Goal: Register for event/course

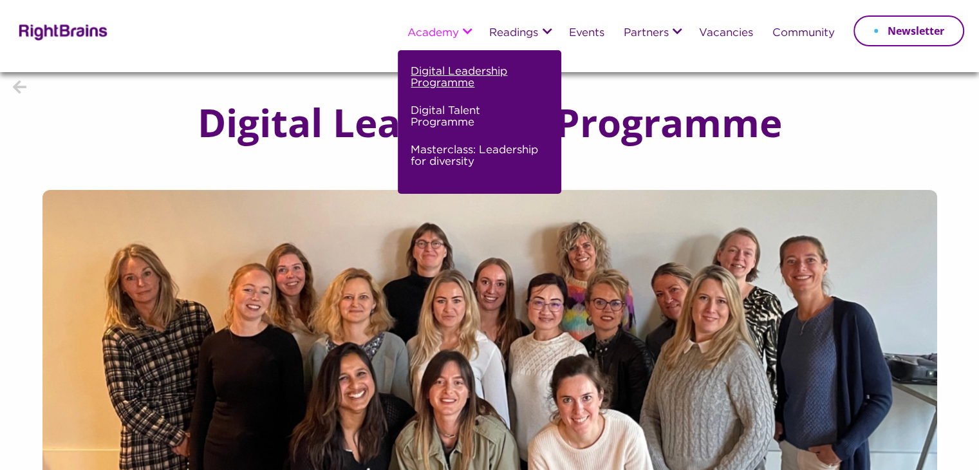
click at [450, 73] on link "Digital Leadership Programme" at bounding box center [478, 82] width 134 height 39
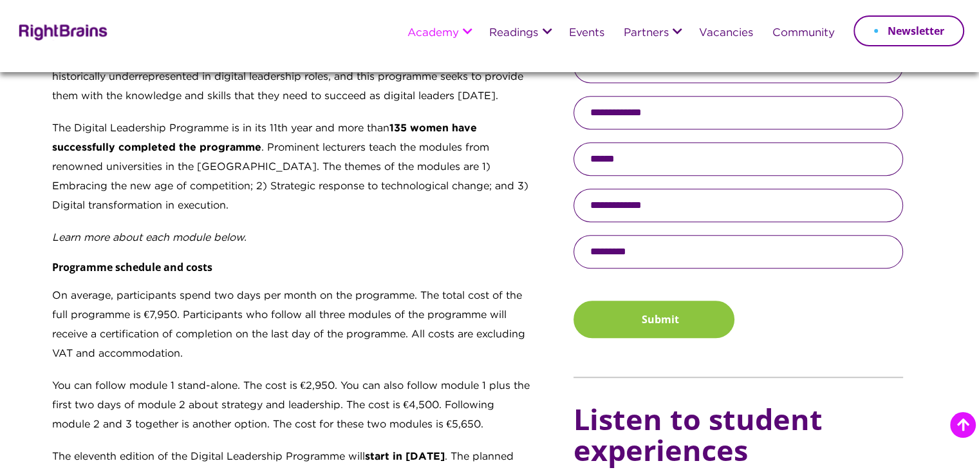
scroll to position [744, 0]
click at [618, 258] on input "text" at bounding box center [737, 251] width 329 height 33
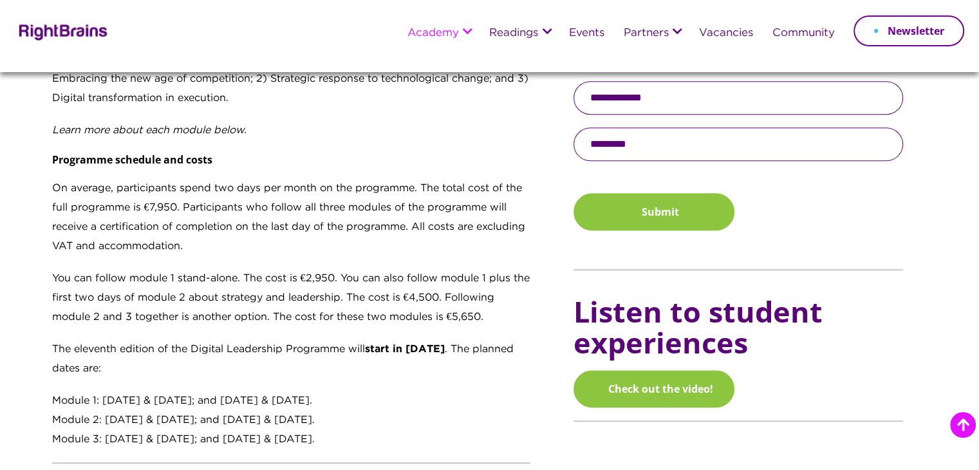
scroll to position [852, 0]
drag, startPoint x: 153, startPoint y: 209, endPoint x: 169, endPoint y: 212, distance: 15.8
click at [169, 212] on p "On average, participants spend two days per month on the programme. The total c…" at bounding box center [291, 223] width 479 height 90
click at [203, 223] on p "On average, participants spend two days per month on the programme. The total c…" at bounding box center [291, 223] width 479 height 90
drag, startPoint x: 179, startPoint y: 207, endPoint x: 146, endPoint y: 206, distance: 32.8
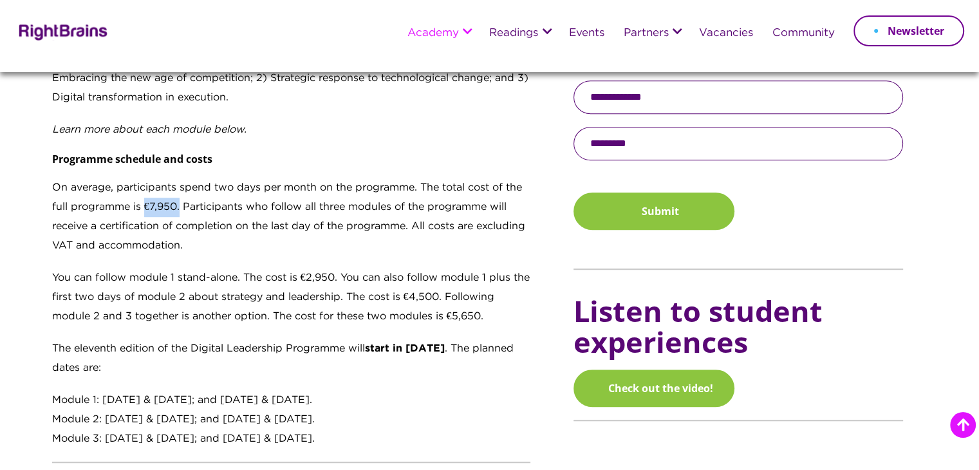
click at [146, 206] on p "On average, participants spend two days per month on the programme. The total c…" at bounding box center [291, 223] width 479 height 90
click at [152, 217] on p "On average, participants spend two days per month on the programme. The total c…" at bounding box center [291, 223] width 479 height 90
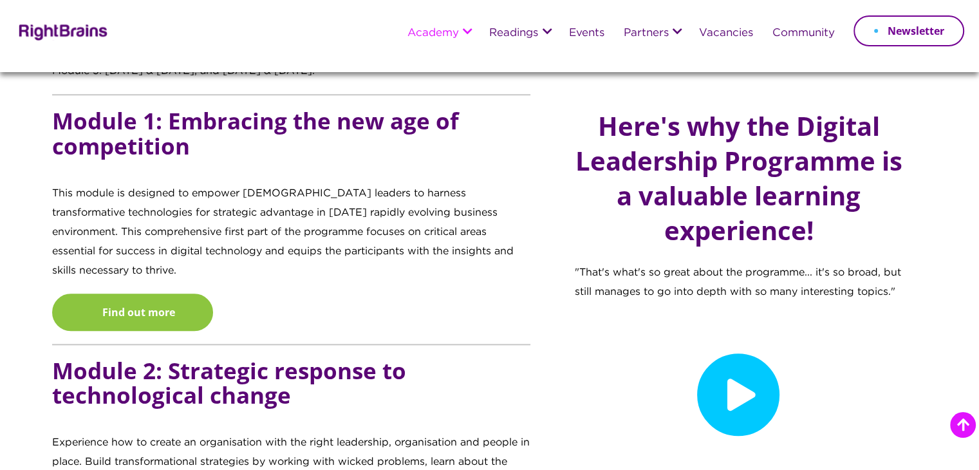
scroll to position [1220, 0]
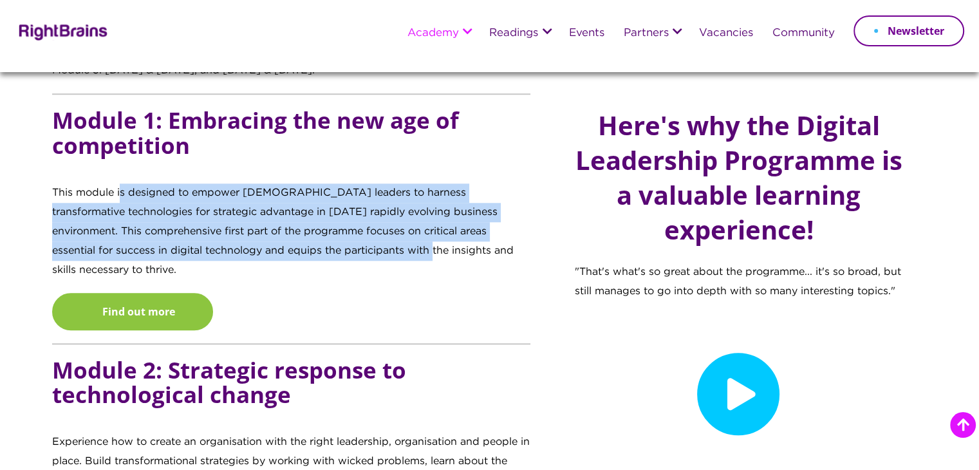
drag, startPoint x: 121, startPoint y: 189, endPoint x: 334, endPoint y: 247, distance: 220.9
click at [334, 247] on p "This module is designed to empower [DEMOGRAPHIC_DATA] leaders to harness transf…" at bounding box center [291, 237] width 479 height 109
click at [309, 220] on p "This module is designed to empower [DEMOGRAPHIC_DATA] leaders to harness transf…" at bounding box center [291, 237] width 479 height 109
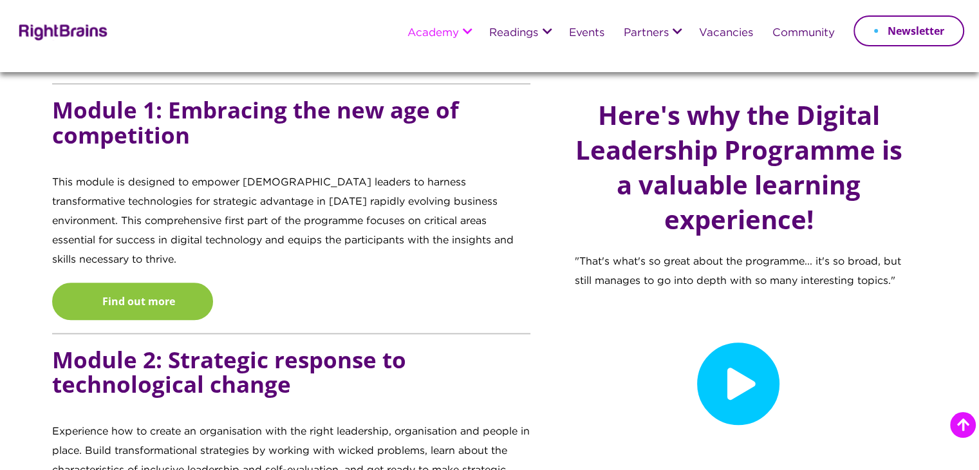
scroll to position [1232, 0]
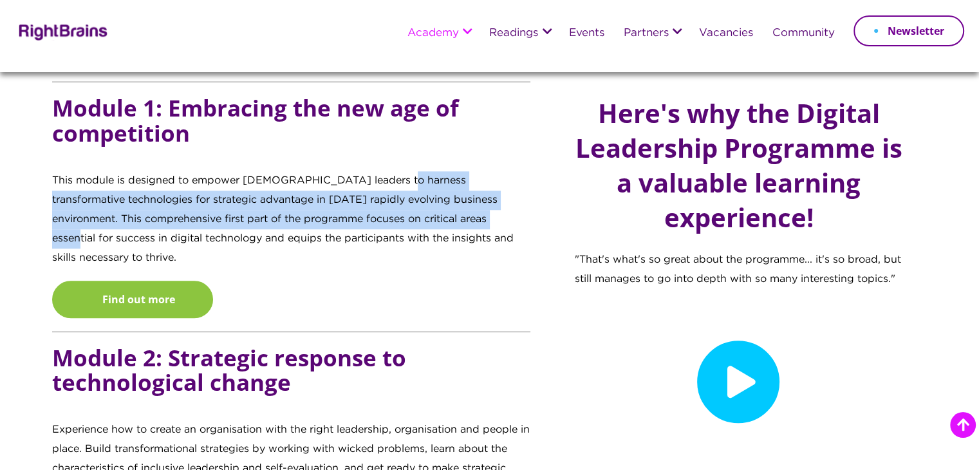
drag, startPoint x: 384, startPoint y: 189, endPoint x: 396, endPoint y: 217, distance: 31.7
click at [396, 217] on p "This module is designed to empower [DEMOGRAPHIC_DATA] leaders to harness transf…" at bounding box center [291, 225] width 479 height 109
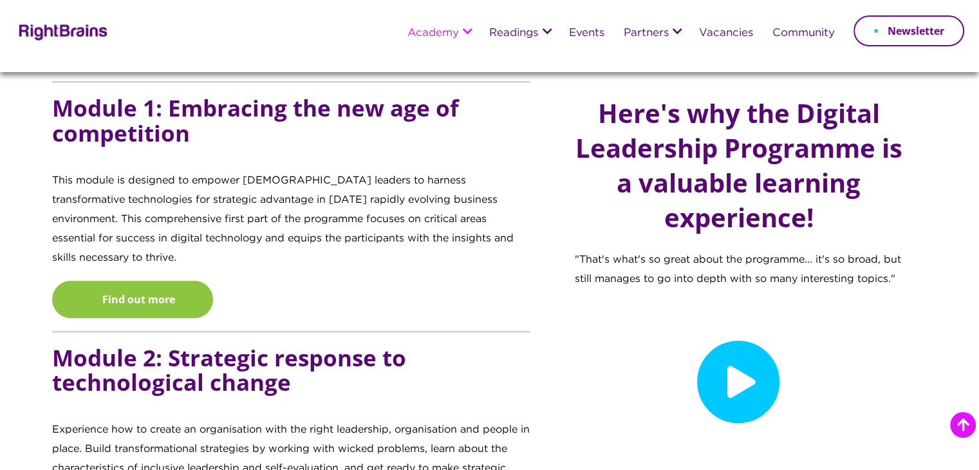
click at [392, 231] on p "This module is designed to empower [DEMOGRAPHIC_DATA] leaders to harness transf…" at bounding box center [291, 225] width 479 height 109
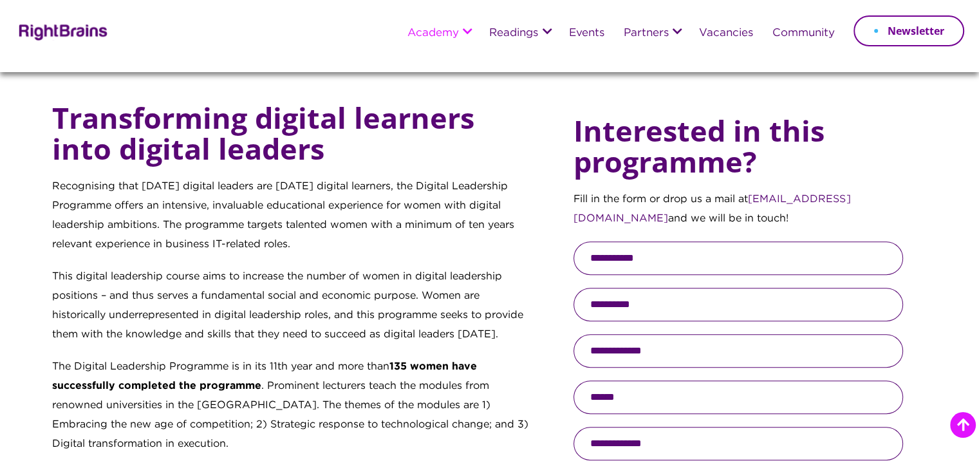
scroll to position [502, 0]
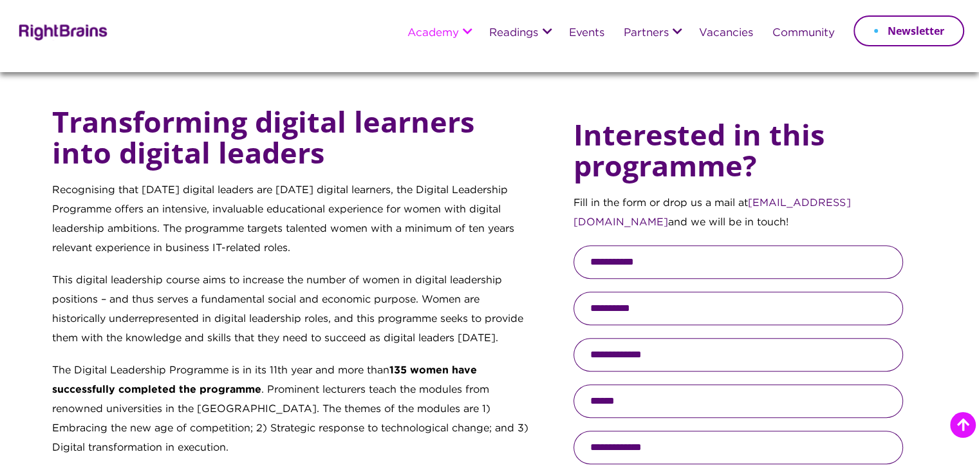
click at [273, 153] on h4 "Transforming digital learners into digital leaders" at bounding box center [291, 143] width 479 height 75
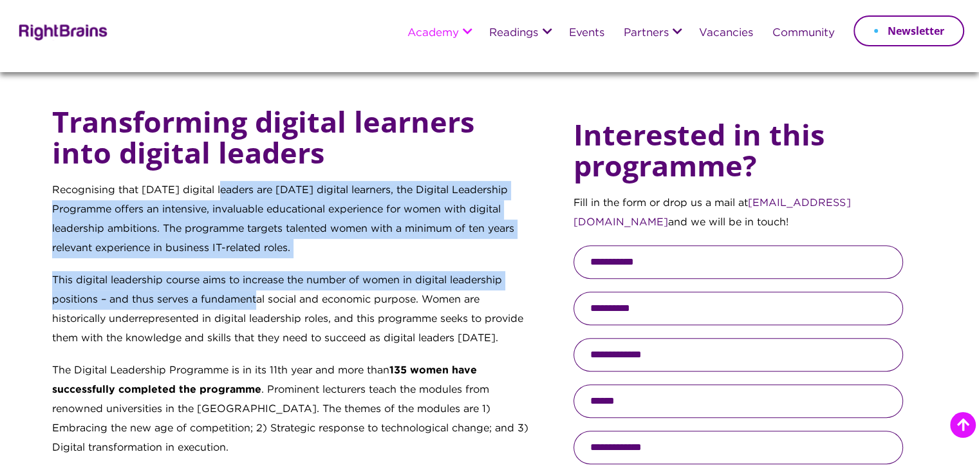
drag, startPoint x: 224, startPoint y: 181, endPoint x: 261, endPoint y: 306, distance: 129.7
click at [261, 306] on div "Transforming digital learners into digital leaders Recognising that [DATE] digi…" at bounding box center [291, 452] width 479 height 692
click at [261, 306] on p "This digital leadership course aims to increase the number of women in digital …" at bounding box center [291, 316] width 479 height 90
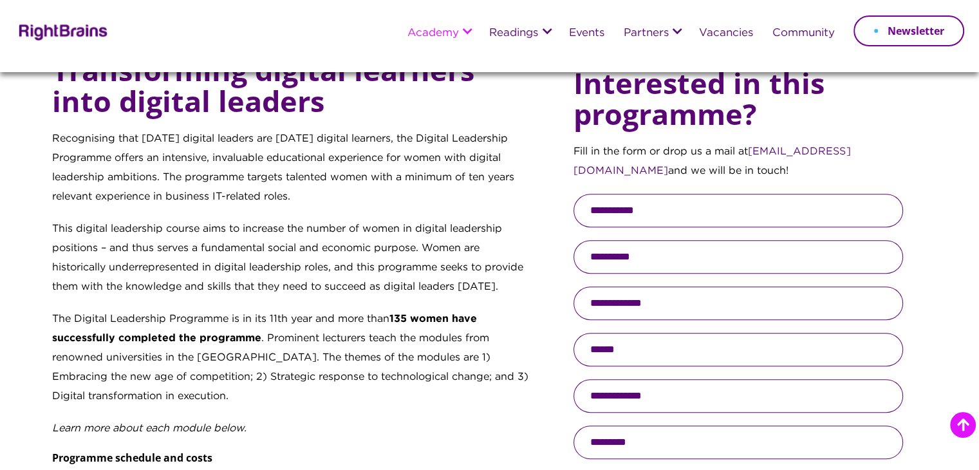
scroll to position [560, 0]
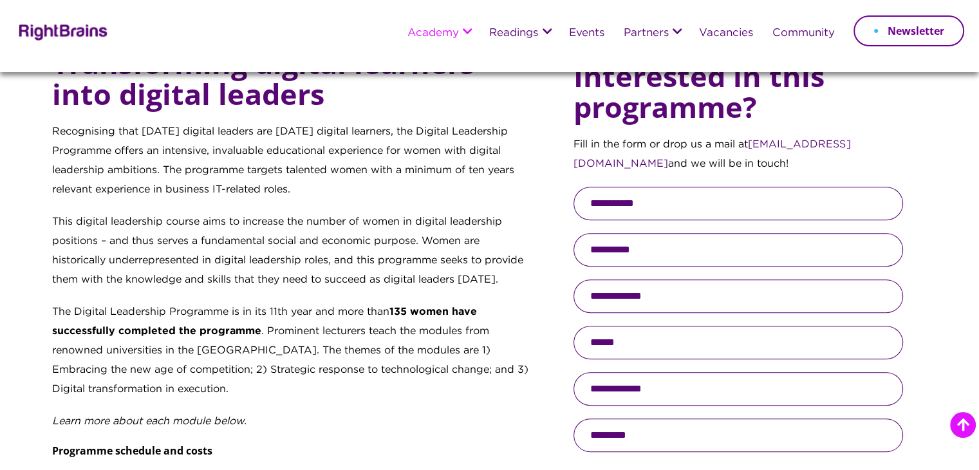
click at [615, 207] on input "text" at bounding box center [737, 203] width 329 height 33
type input "*****"
type input "******"
type input "**********"
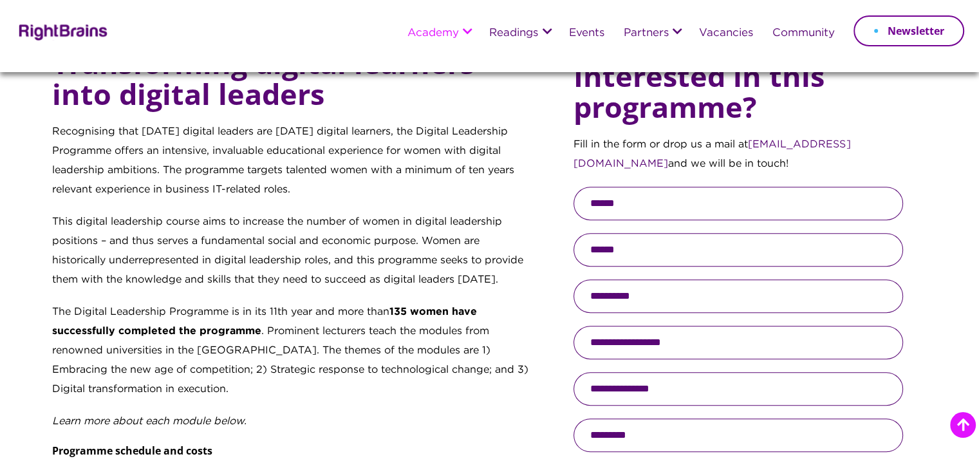
type input "**********"
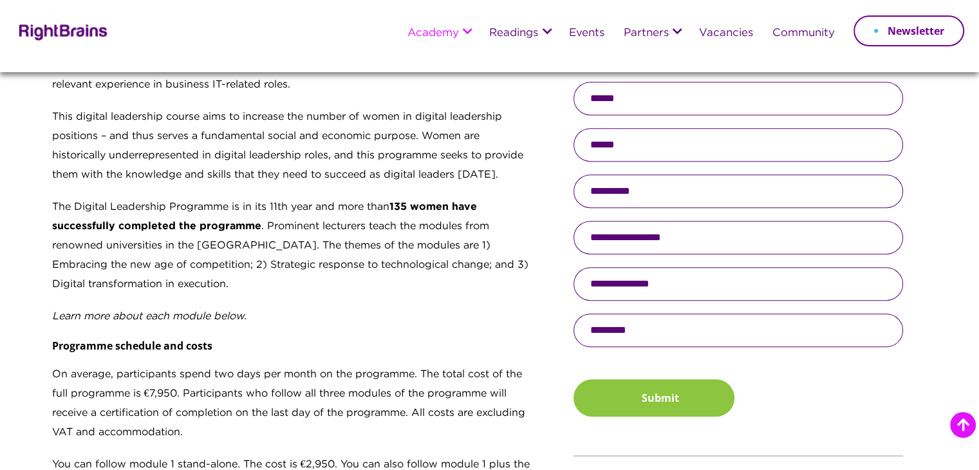
scroll to position [636, 0]
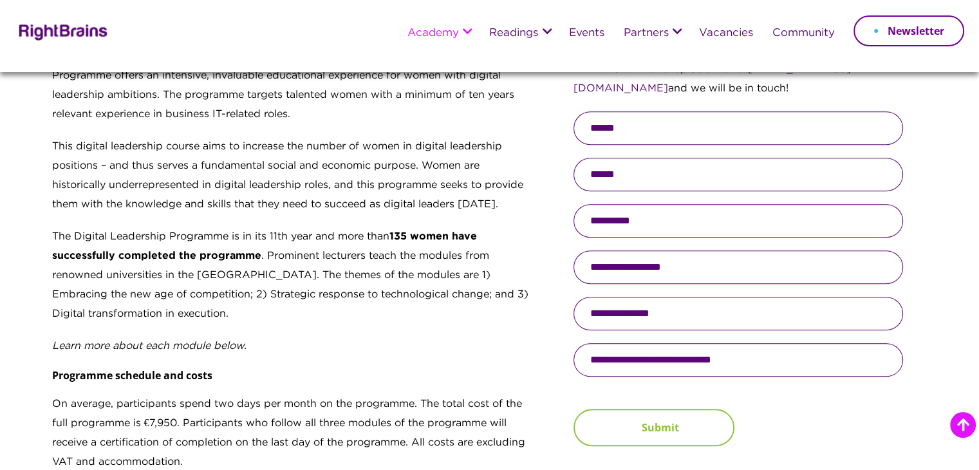
type input "**********"
click at [648, 428] on button "Submit" at bounding box center [653, 427] width 161 height 37
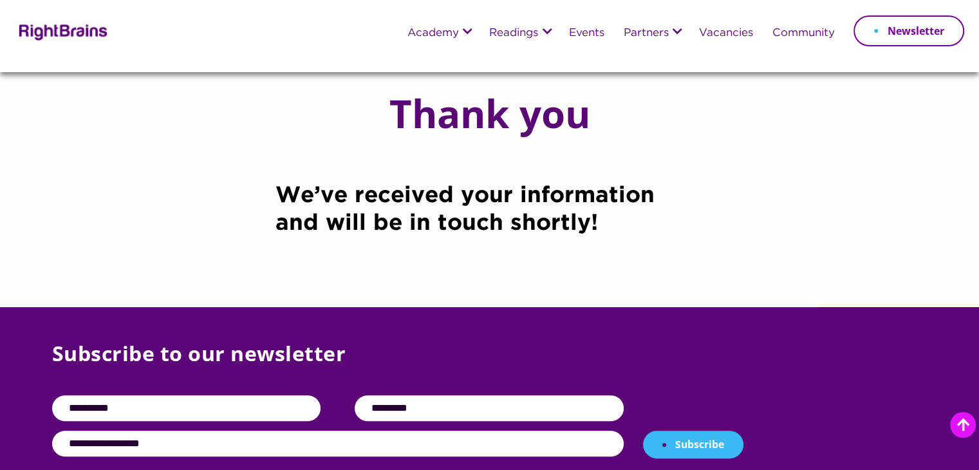
scroll to position [264, 0]
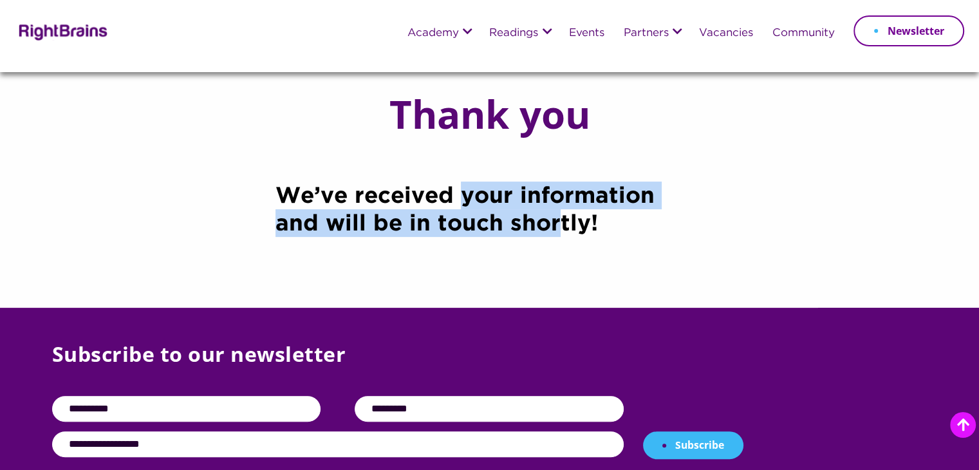
drag, startPoint x: 461, startPoint y: 195, endPoint x: 506, endPoint y: 230, distance: 57.8
click at [506, 230] on strong "We’ve received your information and will be in touch shortly!" at bounding box center [464, 210] width 379 height 48
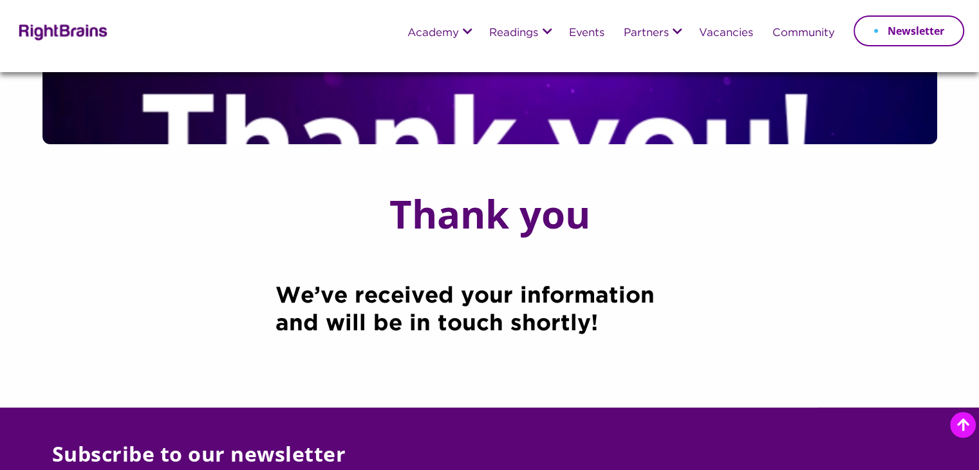
scroll to position [165, 0]
